Goal: Transaction & Acquisition: Subscribe to service/newsletter

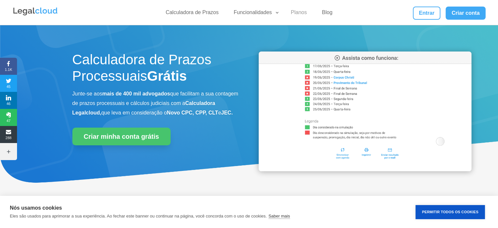
click at [293, 12] on link "Planos" at bounding box center [299, 13] width 24 height 9
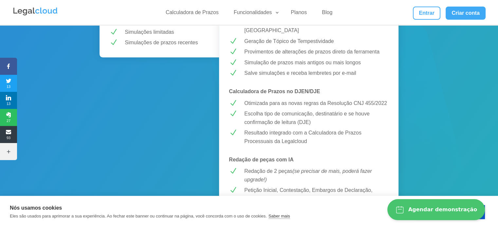
scroll to position [229, 0]
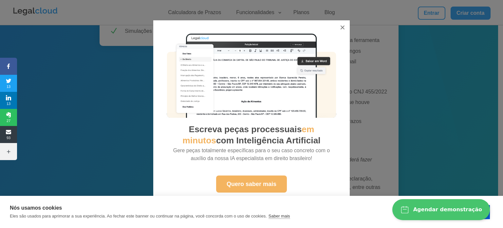
click at [270, 183] on link "Quero saber mais" at bounding box center [251, 183] width 71 height 17
click at [205, 13] on div "Escreva peças processuais em minutos com Inteligência Artificial Gere peças tot…" at bounding box center [251, 114] width 503 height 228
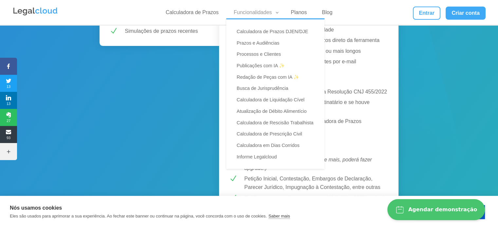
click at [280, 13] on li "Funcionalidades Calculadora de Prazos DJEN/DJE Prazos e Audiências Processos e …" at bounding box center [254, 13] width 57 height 9
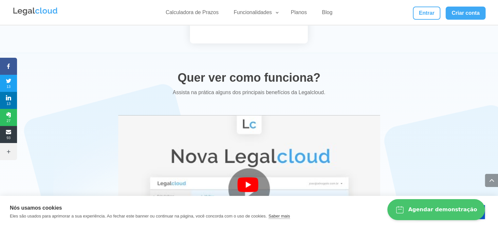
scroll to position [1212, 0]
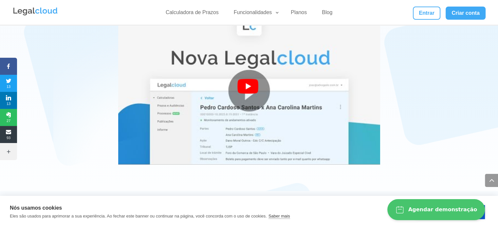
click at [248, 79] on div at bounding box center [249, 91] width 24 height 24
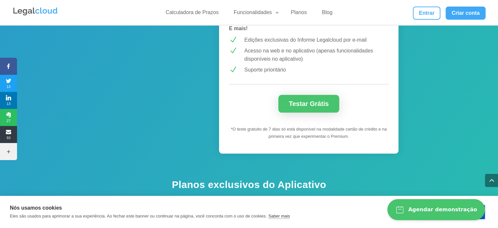
scroll to position [600, 0]
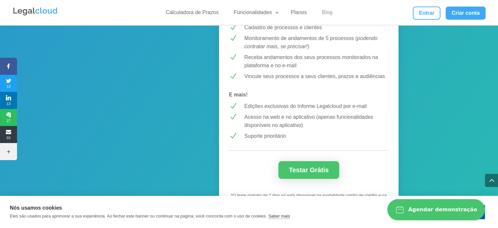
click at [329, 12] on link "Blog" at bounding box center [327, 13] width 18 height 9
